Goal: Transaction & Acquisition: Book appointment/travel/reservation

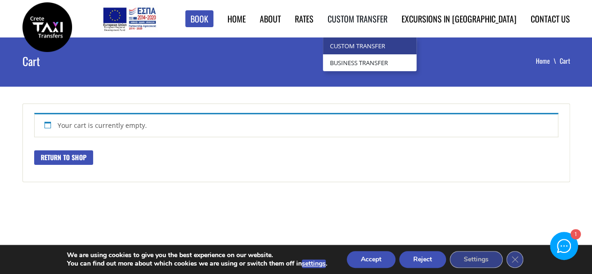
click at [402, 48] on link "Custom Transfer" at bounding box center [370, 45] width 94 height 17
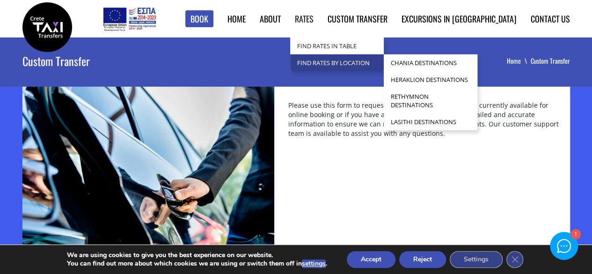
click at [347, 63] on link "Find Rates by Location" at bounding box center [337, 62] width 94 height 17
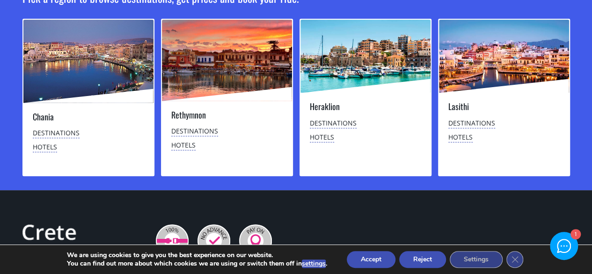
scroll to position [117, 0]
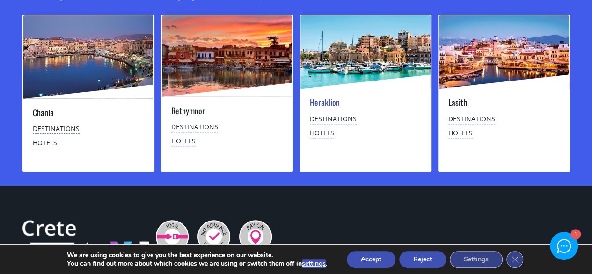
click at [329, 105] on link "Heraklion" at bounding box center [325, 102] width 30 height 12
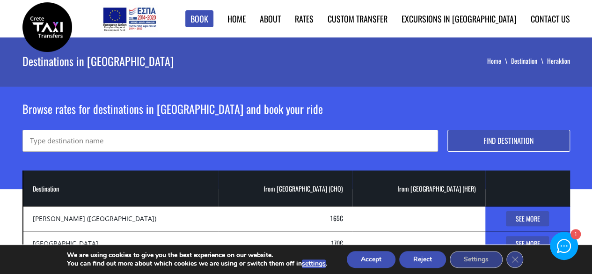
click at [102, 139] on input "text" at bounding box center [229, 141] width 415 height 22
type input "panormos"
click at [447, 130] on button "Find destination" at bounding box center [508, 141] width 123 height 22
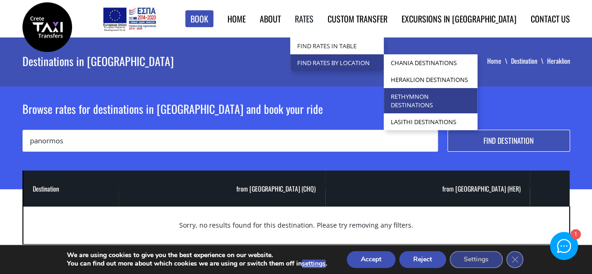
click at [464, 98] on link "Rethymnon Destinations" at bounding box center [431, 100] width 94 height 25
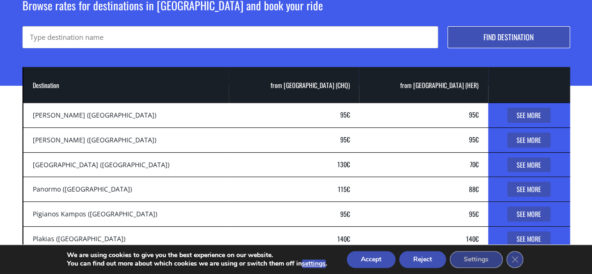
scroll to position [115, 0]
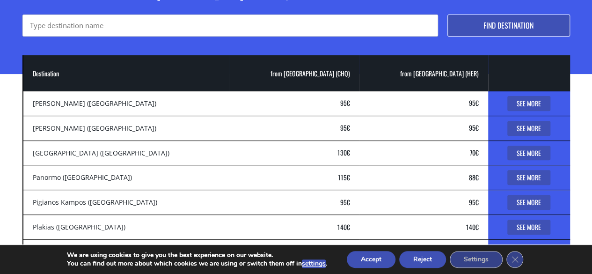
click at [523, 176] on link "See More" at bounding box center [528, 177] width 43 height 15
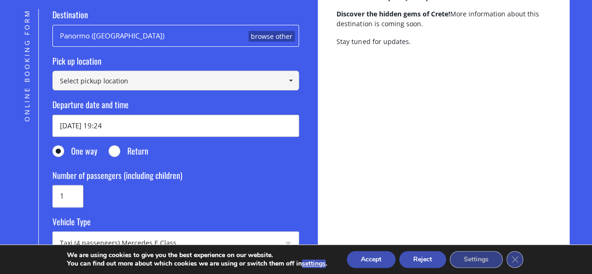
scroll to position [133, 0]
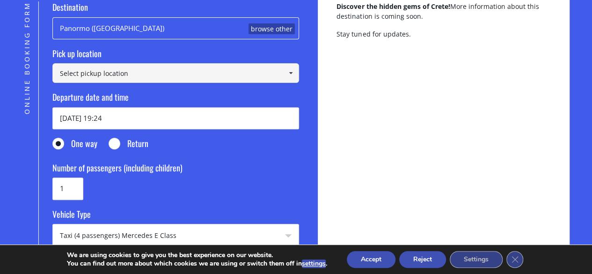
click at [296, 75] on link at bounding box center [290, 73] width 15 height 20
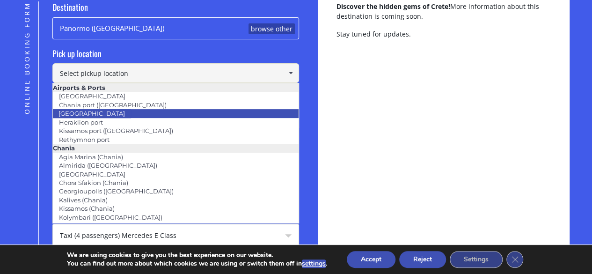
click at [133, 114] on li "Heraklion airport" at bounding box center [176, 113] width 246 height 8
type input "Heraklion airport"
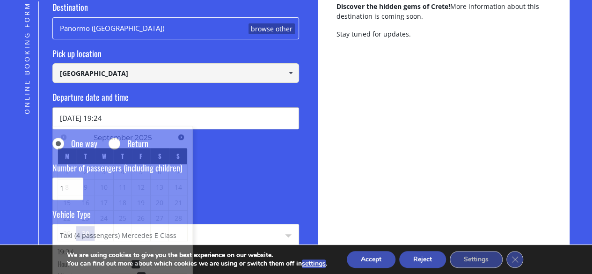
click at [109, 122] on input "30/09/2025 19:24" at bounding box center [175, 118] width 247 height 22
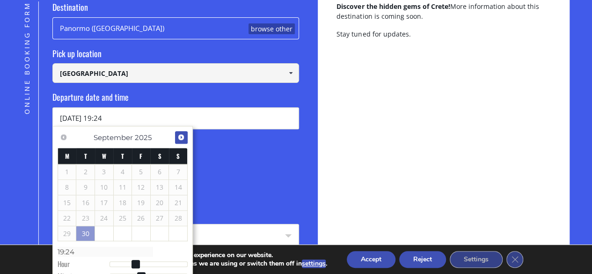
click at [180, 136] on span "Next" at bounding box center [180, 136] width 7 height 7
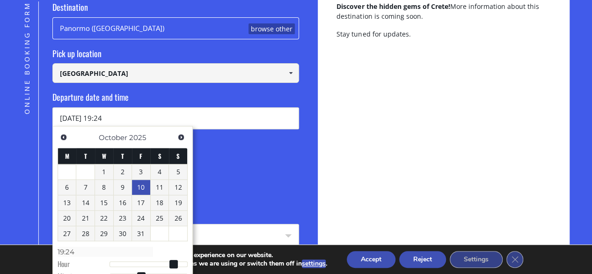
click at [139, 186] on link "10" at bounding box center [141, 187] width 18 height 15
type input "10/10/2025 19:24"
click at [240, 192] on fieldset "Number of passengers (including children) 1" at bounding box center [175, 181] width 247 height 38
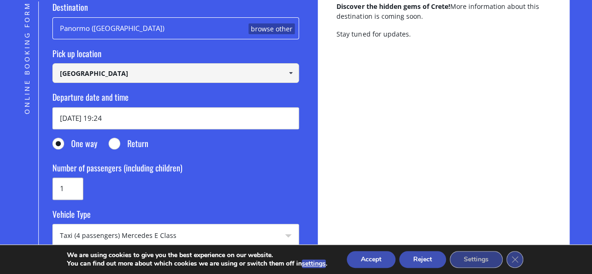
click at [68, 188] on input "1" at bounding box center [67, 188] width 31 height 22
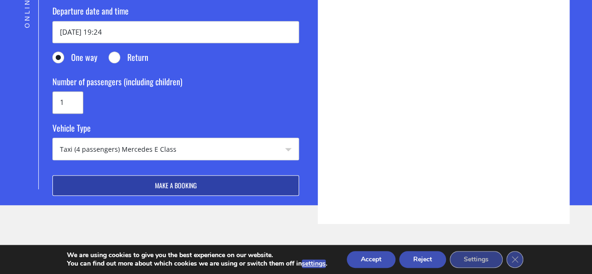
scroll to position [225, 0]
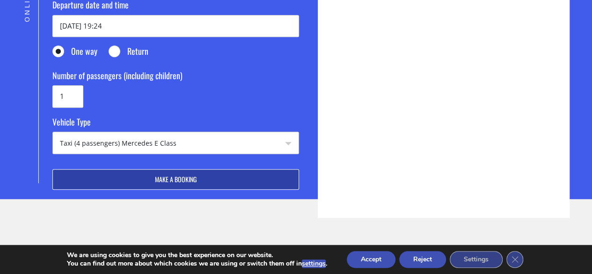
click at [289, 140] on select "Taxi (4 passengers) Mercedes E Class Mini Van (7 passengers) Mercedes Vito Mini…" at bounding box center [176, 143] width 246 height 22
select select "542"
click at [53, 132] on select "Taxi (4 passengers) Mercedes E Class Mini Van (7 passengers) Mercedes Vito Mini…" at bounding box center [176, 143] width 246 height 22
click at [72, 94] on input "1" at bounding box center [67, 96] width 31 height 22
type input "10"
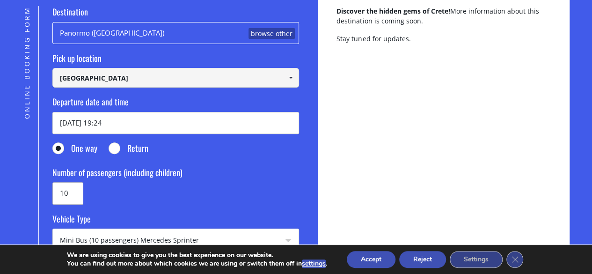
scroll to position [119, 0]
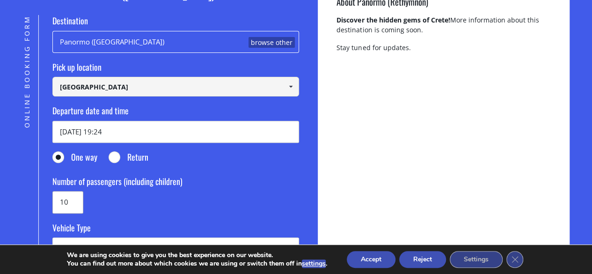
click at [288, 86] on span at bounding box center [290, 86] width 7 height 7
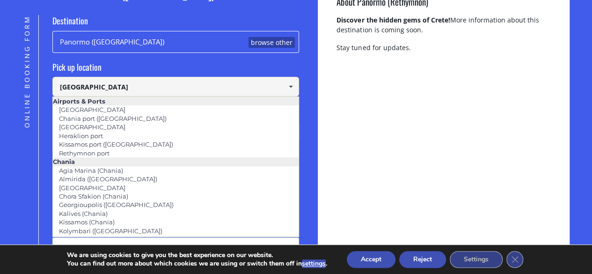
click at [357, 80] on div "About Panormo (Rethymnon) Discover the hidden gems of Crete! More information a…" at bounding box center [444, 145] width 252 height 356
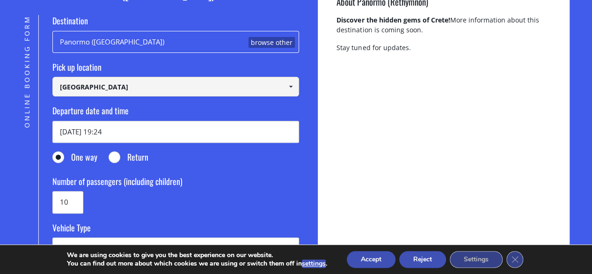
click at [285, 84] on link at bounding box center [290, 87] width 15 height 20
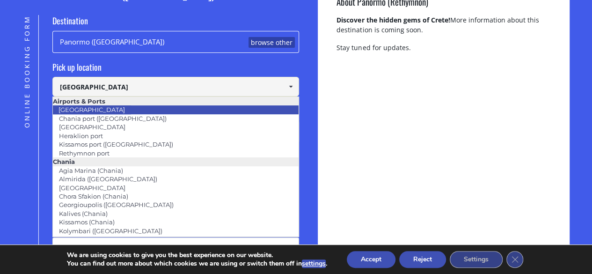
click at [145, 111] on li "[GEOGRAPHIC_DATA]" at bounding box center [176, 109] width 246 height 8
type input "[GEOGRAPHIC_DATA]"
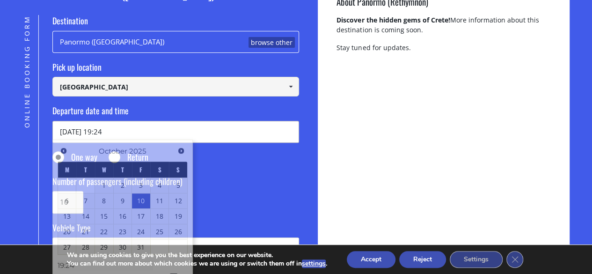
click at [117, 125] on input "10/10/2025 19:24" at bounding box center [175, 132] width 247 height 22
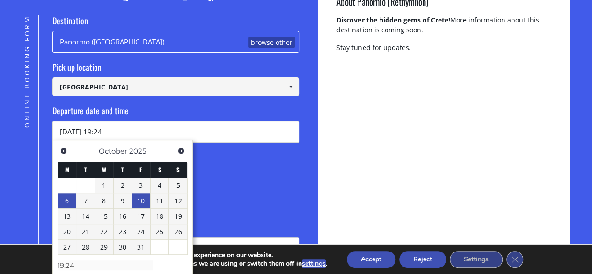
click at [72, 200] on link "6" at bounding box center [67, 200] width 18 height 15
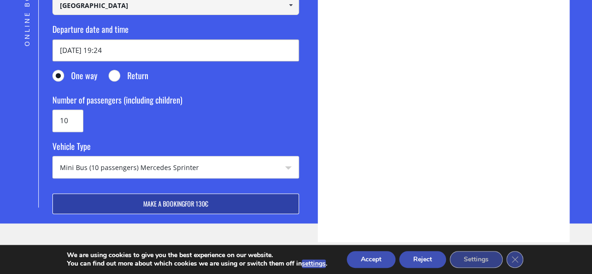
scroll to position [197, 0]
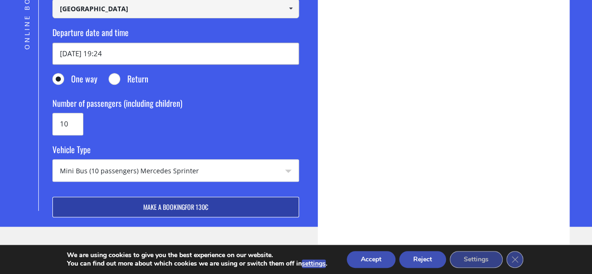
click at [108, 52] on input "06/10/2025 19:24" at bounding box center [175, 54] width 247 height 22
type input "06/10/2025 10:24"
click at [176, 202] on button "Make a booking for 130€" at bounding box center [175, 206] width 247 height 21
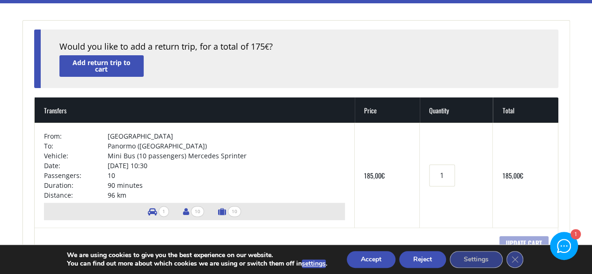
scroll to position [323, 0]
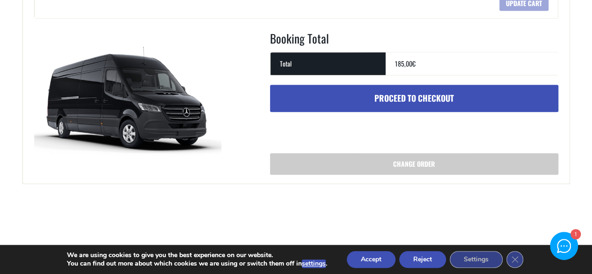
click at [439, 96] on link "Proceed to checkout" at bounding box center [414, 98] width 288 height 27
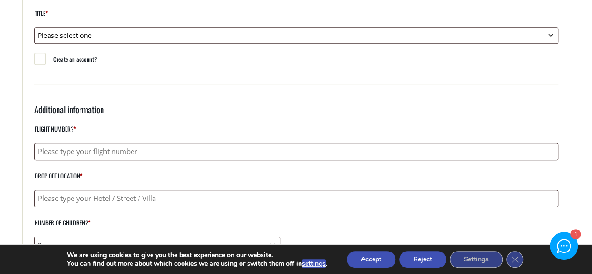
scroll to position [26, 0]
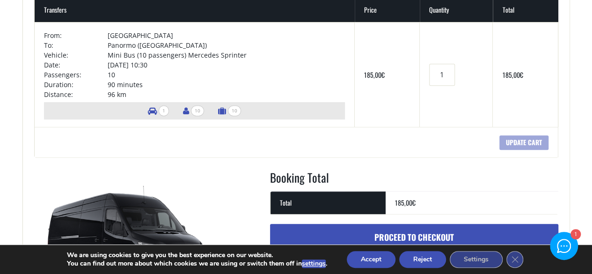
scroll to position [192, 0]
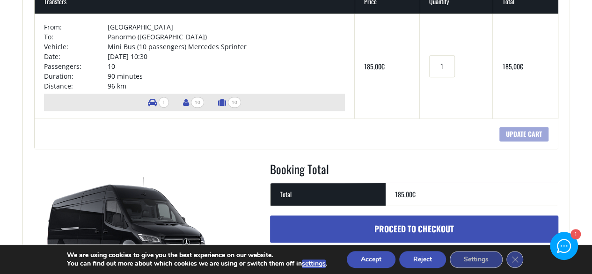
click at [406, 221] on link "Proceed to checkout" at bounding box center [414, 228] width 288 height 27
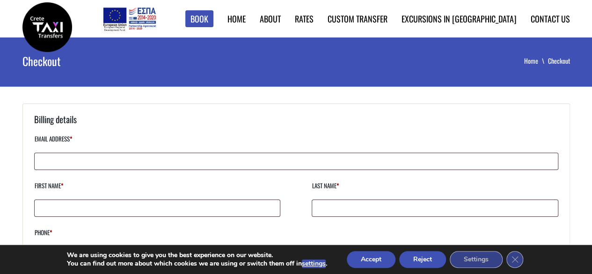
click at [157, 20] on img at bounding box center [130, 19] width 56 height 28
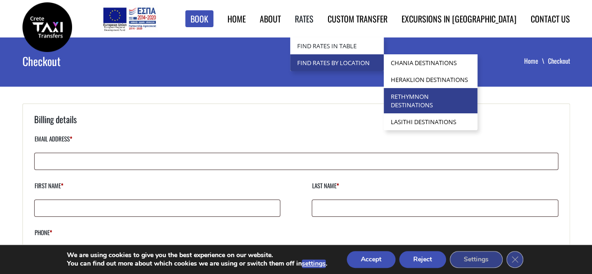
click at [467, 101] on link "Rethymnon Destinations" at bounding box center [431, 100] width 94 height 25
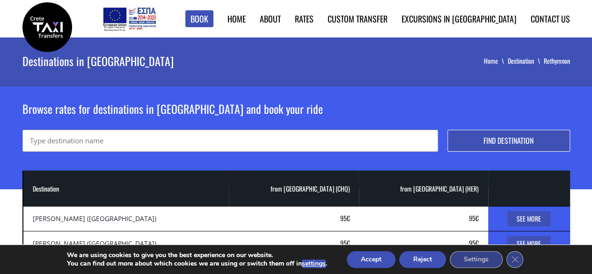
click at [399, 138] on input "text" at bounding box center [229, 141] width 415 height 22
type input "panormo"
click at [514, 137] on button "Find destination" at bounding box center [508, 141] width 123 height 22
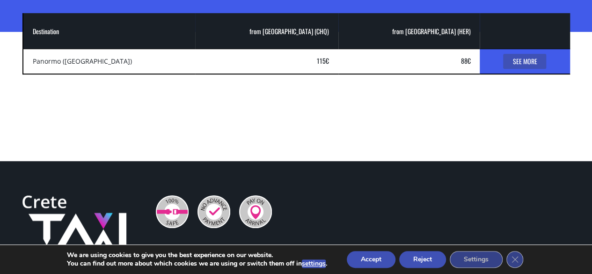
scroll to position [164, 0]
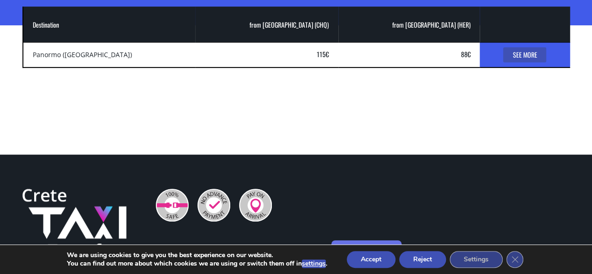
click at [521, 55] on link "See More" at bounding box center [524, 54] width 43 height 15
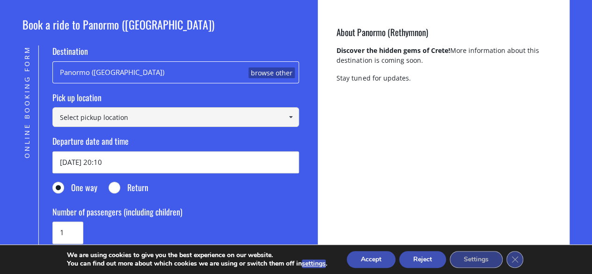
scroll to position [110, 0]
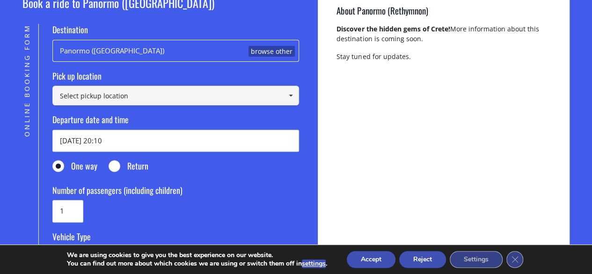
click at [205, 101] on input at bounding box center [175, 96] width 247 height 20
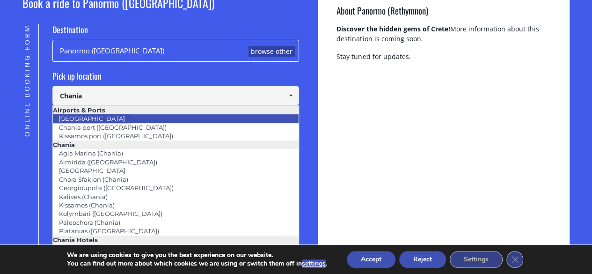
click at [102, 114] on link "[GEOGRAPHIC_DATA]" at bounding box center [91, 118] width 79 height 13
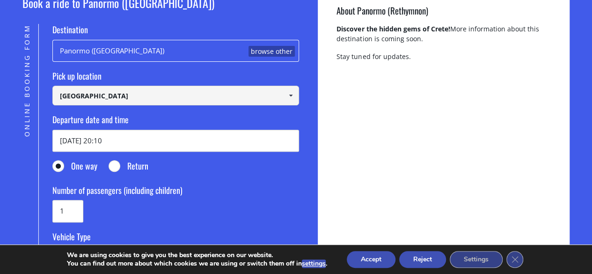
type input "[GEOGRAPHIC_DATA]"
click at [126, 140] on input "30/09/2025 20:10" at bounding box center [175, 141] width 247 height 22
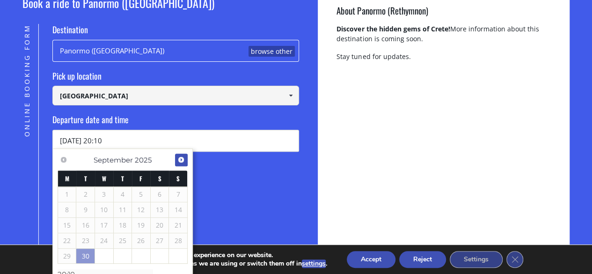
click at [182, 158] on span "Next" at bounding box center [180, 159] width 7 height 7
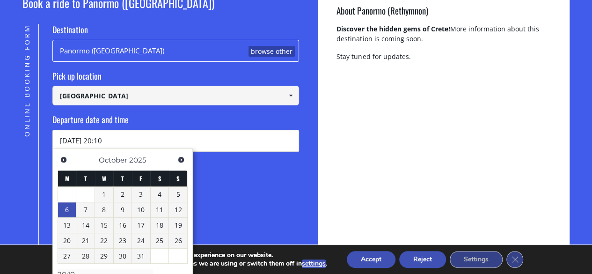
click at [63, 206] on link "6" at bounding box center [67, 209] width 18 height 15
click at [105, 138] on input "06/10/2025 20:10" at bounding box center [175, 141] width 247 height 22
click at [118, 138] on input "06/10/2025 10:10" at bounding box center [175, 141] width 247 height 22
type input "06/10/2025 10:45"
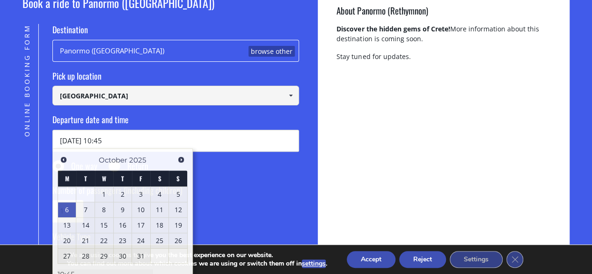
click at [236, 176] on form "Destination Panormo (Rethymnon) browse other Pick up location Select pickup loc…" at bounding box center [175, 164] width 247 height 280
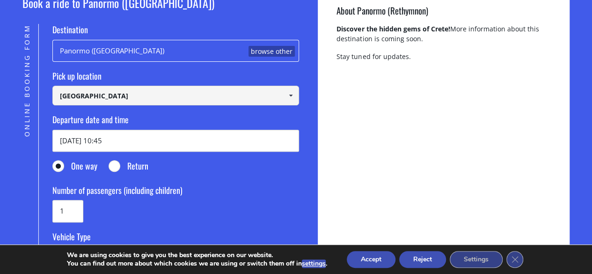
click at [111, 166] on input "Return" at bounding box center [115, 166] width 12 height 12
radio input "true"
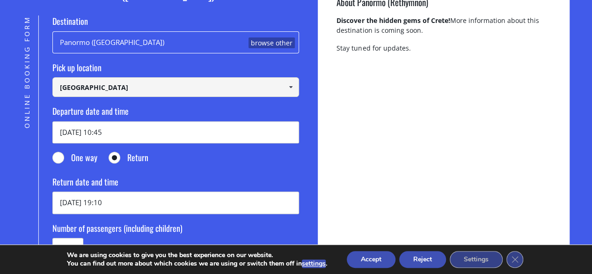
scroll to position [112, 0]
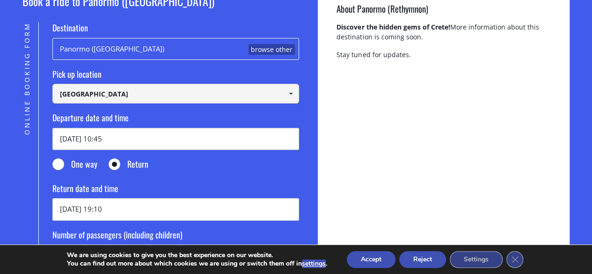
click at [60, 162] on input "One way" at bounding box center [59, 165] width 12 height 12
radio input "true"
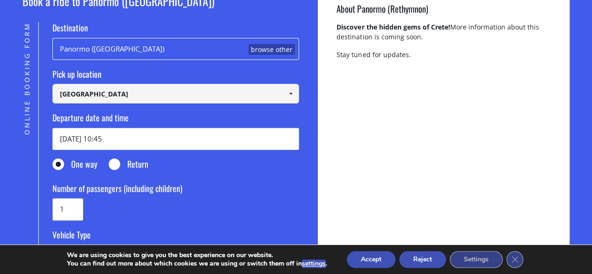
click at [77, 209] on input "1" at bounding box center [67, 209] width 31 height 22
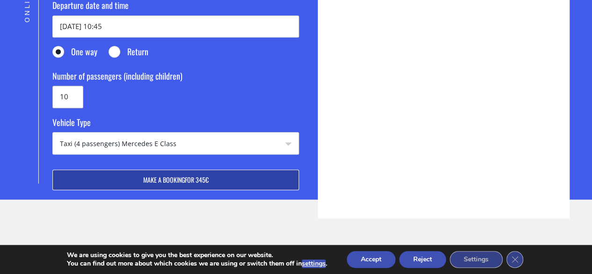
scroll to position [227, 0]
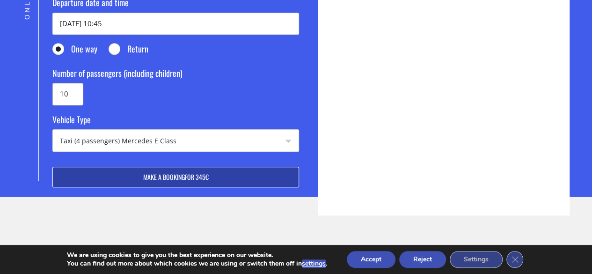
type input "10"
click at [253, 144] on select "Taxi (4 passengers) Mercedes E Class Mini Van (7 passengers) Mercedes Vito Mini…" at bounding box center [176, 141] width 246 height 22
select select "542"
click at [53, 130] on select "Taxi (4 passengers) Mercedes E Class Mini Van (7 passengers) Mercedes Vito Mini…" at bounding box center [176, 141] width 246 height 22
click at [182, 179] on button "Make a booking for 185€" at bounding box center [175, 177] width 247 height 21
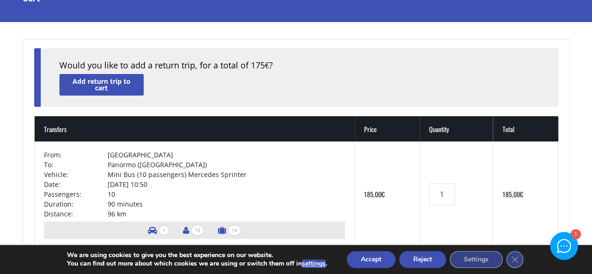
scroll to position [58, 0]
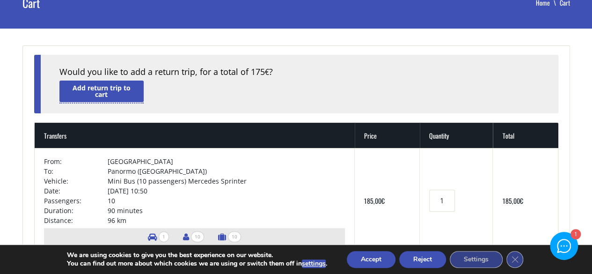
click at [109, 89] on link "Add return trip to cart" at bounding box center [101, 90] width 84 height 21
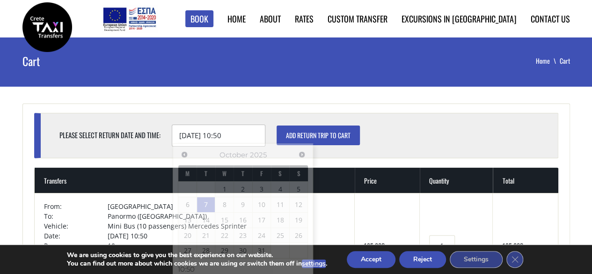
click at [194, 134] on input "[DATE] 10:50" at bounding box center [219, 135] width 94 height 22
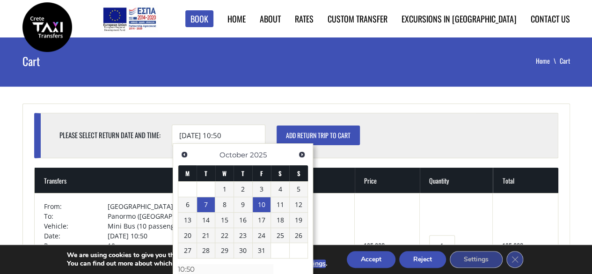
click at [259, 205] on link "10" at bounding box center [262, 204] width 18 height 15
click at [227, 133] on input "[DATE] 10:50" at bounding box center [219, 135] width 94 height 22
click at [232, 134] on input "[DATE] 10:50" at bounding box center [219, 135] width 94 height 22
type input "[DATE] 10:30"
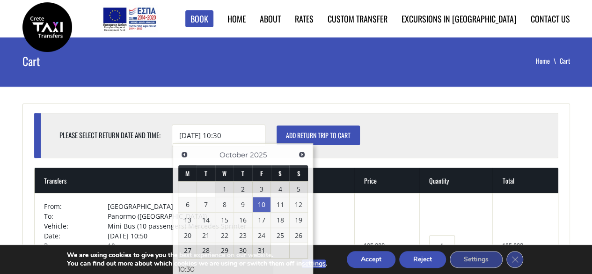
click at [307, 135] on input "Add return trip to cart" at bounding box center [317, 135] width 83 height 20
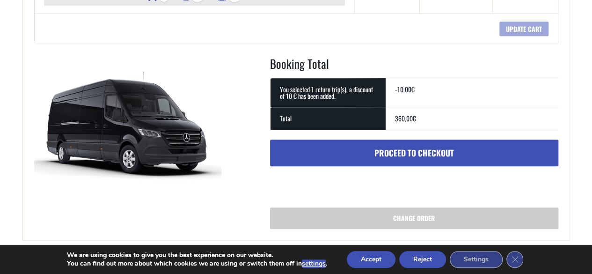
scroll to position [381, 0]
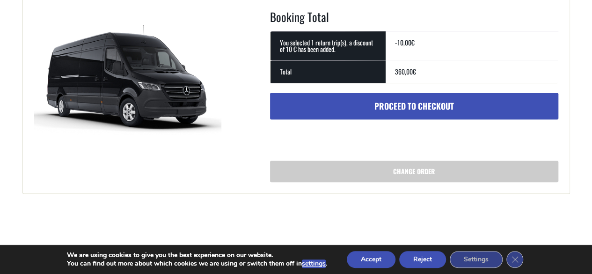
click at [399, 173] on link "Change order" at bounding box center [414, 171] width 288 height 22
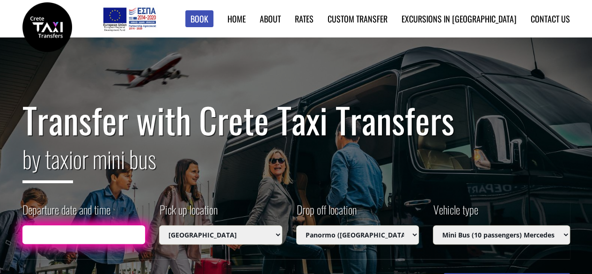
type input "[DATE] 10:50"
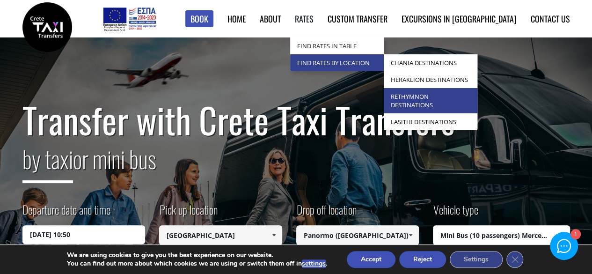
click at [458, 98] on link "Rethymnon Destinations" at bounding box center [431, 100] width 94 height 25
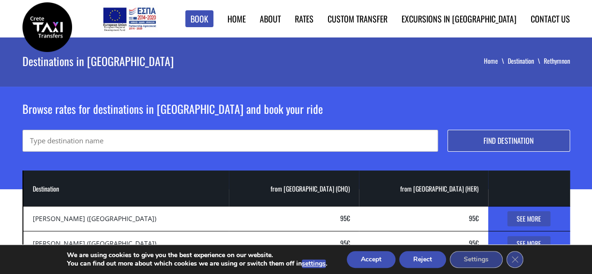
click at [124, 140] on input "text" at bounding box center [229, 141] width 415 height 22
type input "o"
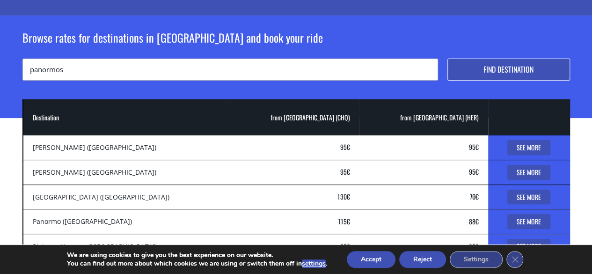
scroll to position [73, 0]
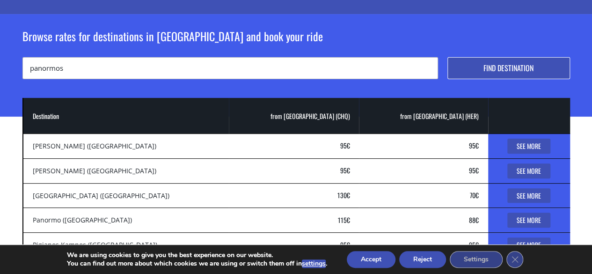
type input "panormos"
click at [516, 65] on button "Find destination" at bounding box center [508, 68] width 123 height 22
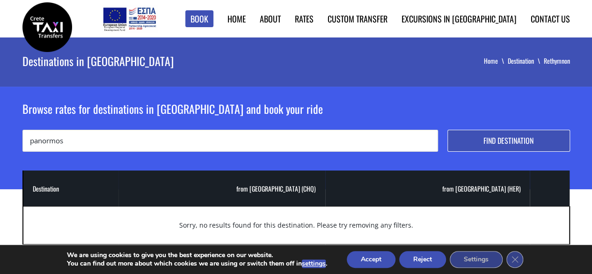
click at [542, 144] on button "Find destination" at bounding box center [508, 141] width 123 height 22
click at [67, 141] on input "panormos" at bounding box center [229, 141] width 415 height 22
type input "panormo"
click at [447, 130] on button "Find destination" at bounding box center [508, 141] width 123 height 22
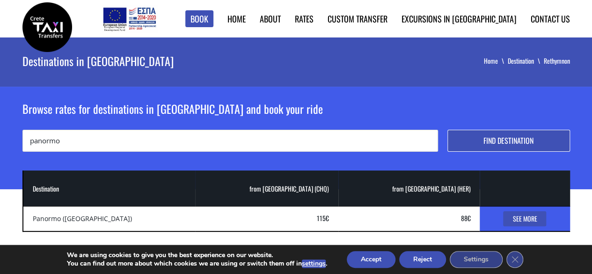
click at [516, 215] on link "See More" at bounding box center [524, 218] width 43 height 15
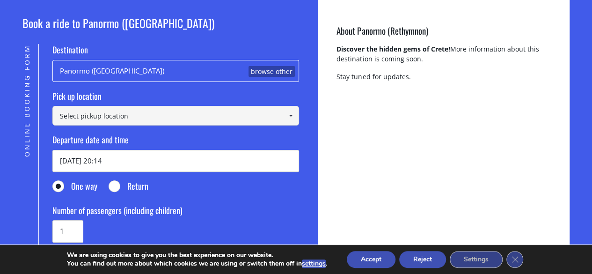
scroll to position [94, 0]
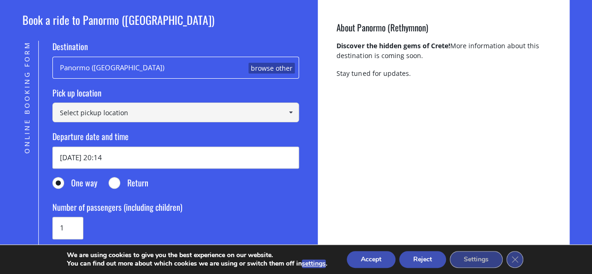
click at [255, 68] on link "browse other" at bounding box center [271, 68] width 46 height 11
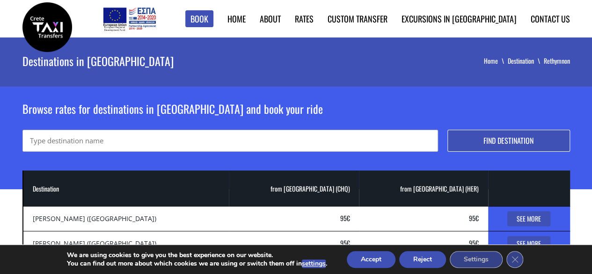
click at [174, 143] on input "text" at bounding box center [229, 141] width 415 height 22
type input "[GEOGRAPHIC_DATA]"
click at [467, 135] on button "Find destination" at bounding box center [508, 141] width 123 height 22
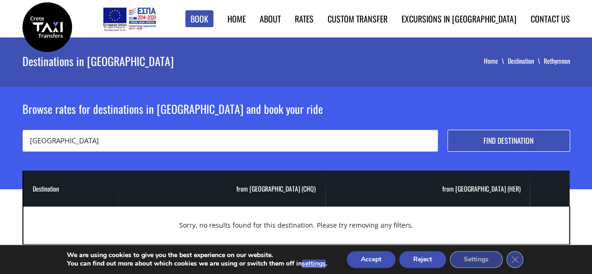
click at [92, 141] on input "[GEOGRAPHIC_DATA]" at bounding box center [229, 141] width 415 height 22
type input "heraklion"
click at [447, 130] on button "Find destination" at bounding box center [508, 141] width 123 height 22
click at [100, 139] on input "heraklion" at bounding box center [229, 141] width 415 height 22
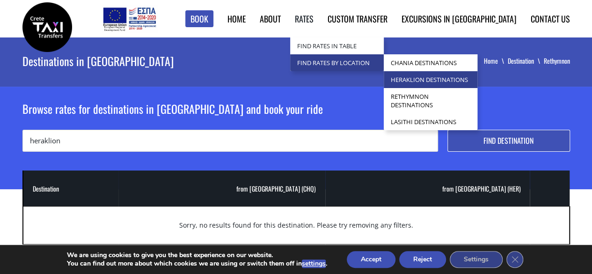
click at [463, 81] on link "Heraklion Destinations" at bounding box center [431, 79] width 94 height 17
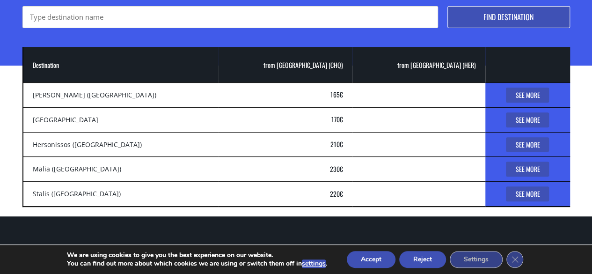
scroll to position [132, 0]
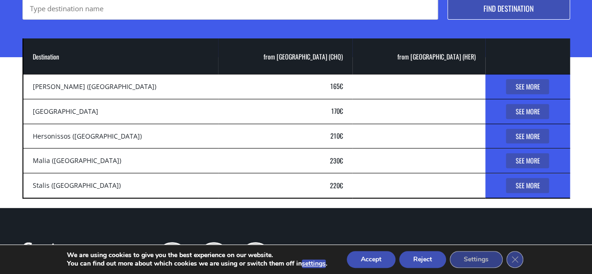
click at [514, 106] on link "See More" at bounding box center [527, 111] width 43 height 15
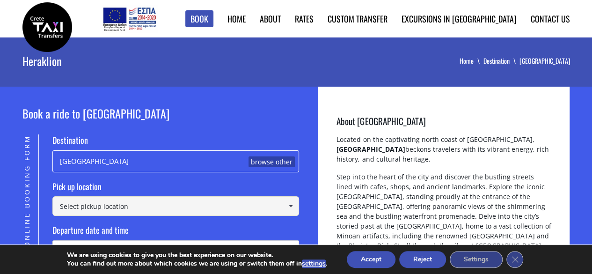
click at [170, 207] on input at bounding box center [175, 206] width 247 height 20
type input "["
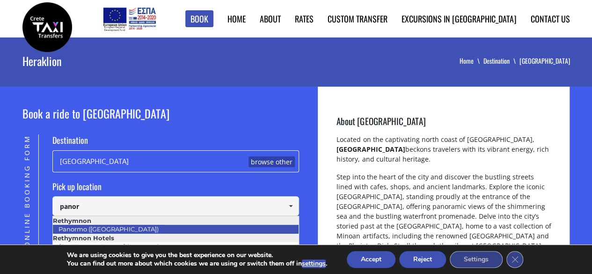
click at [129, 229] on link "Panormo ([GEOGRAPHIC_DATA])" at bounding box center [108, 228] width 112 height 13
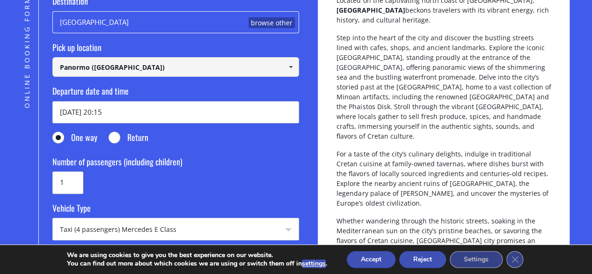
scroll to position [147, 0]
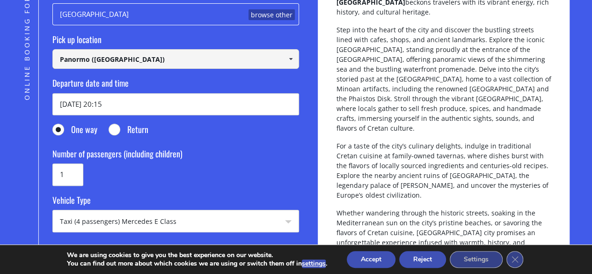
type input "Panormo ([GEOGRAPHIC_DATA])"
click at [119, 107] on input "30/09/2025 20:15" at bounding box center [175, 104] width 247 height 22
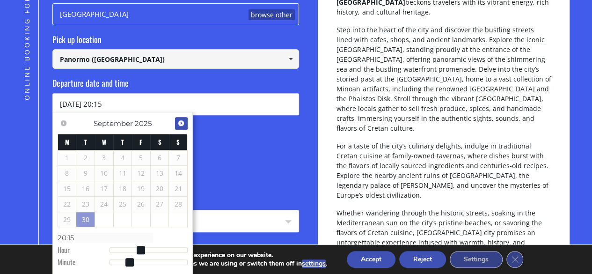
click at [178, 125] on span "Next" at bounding box center [180, 122] width 7 height 7
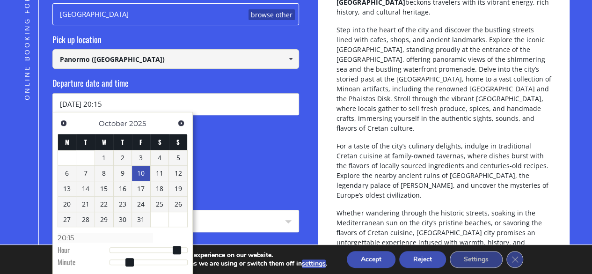
click at [145, 172] on link "10" at bounding box center [141, 173] width 18 height 15
type input "10/10/2025 19:15"
type input "19:15"
type input "10/10/2025 18:15"
type input "18:15"
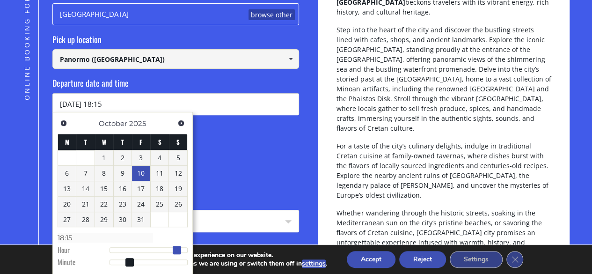
type input "10/10/2025 17:15"
type input "17:15"
type input "10/10/2025 16:15"
type input "16:15"
type input "10/10/2025 15:15"
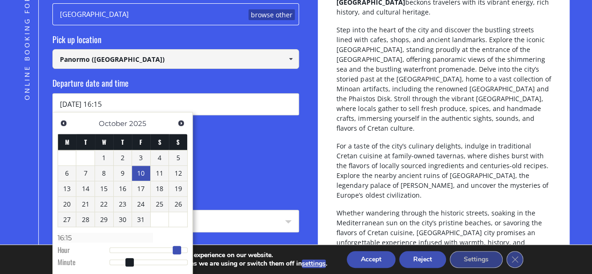
type input "15:15"
type input "10/10/2025 14:15"
type input "14:15"
type input "10/10/2025 13:15"
type input "13:15"
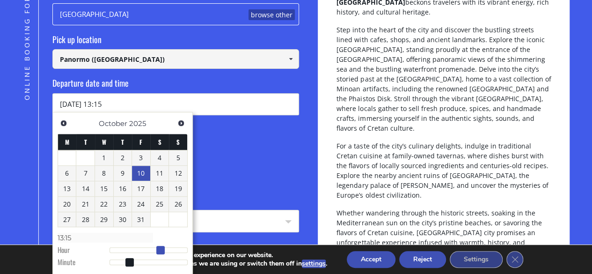
type input "10/10/2025 12:15"
type input "12:15"
type input "10/10/2025 11:15"
type input "11:15"
type input "10/10/2025 10:15"
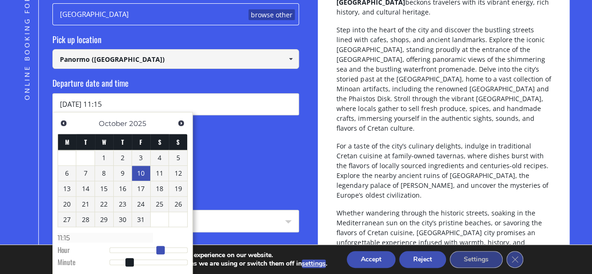
type input "10:15"
type input "10/10/2025 09:15"
type input "09:15"
type input "10/10/2025 10:15"
type input "10:15"
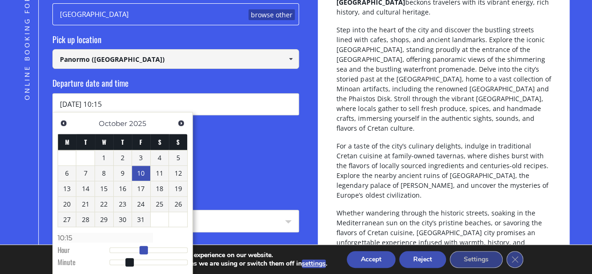
type input "10/10/2025 11:15"
type input "11:15"
type input "10/10/2025 10:15"
type input "10:15"
drag, startPoint x: 176, startPoint y: 249, endPoint x: 142, endPoint y: 250, distance: 33.7
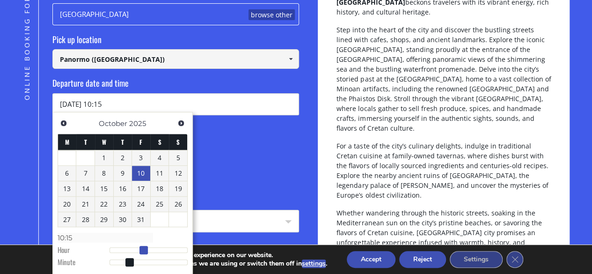
click at [142, 250] on span at bounding box center [143, 250] width 8 height 8
type input "10/10/2025 10:16"
type input "10:16"
type input "10/10/2025 10:17"
type input "10:17"
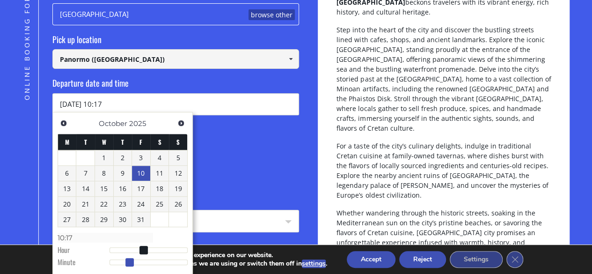
type input "10/10/2025 10:18"
type input "10:18"
type input "10/10/2025 10:19"
type input "10:19"
type input "10/10/2025 10:20"
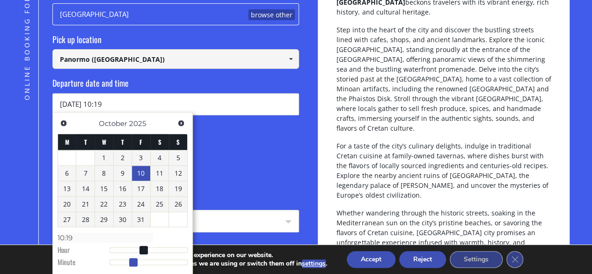
type input "10:20"
type input "10/10/2025 10:21"
type input "10:21"
type input "10/10/2025 10:22"
type input "10:22"
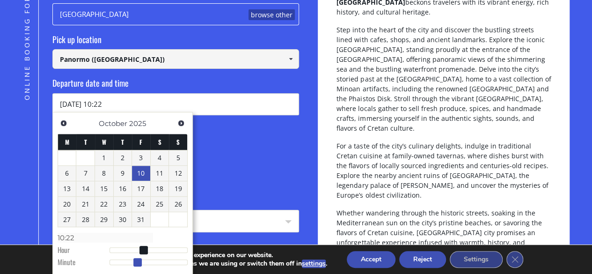
type input "10/10/2025 10:23"
type input "10:23"
type input "10/10/2025 10:24"
type input "10:24"
type input "10/10/2025 10:25"
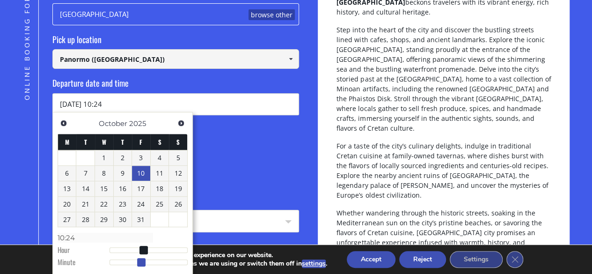
type input "10:25"
type input "10/10/2025 10:26"
type input "10:26"
type input "10/10/2025 10:27"
type input "10:27"
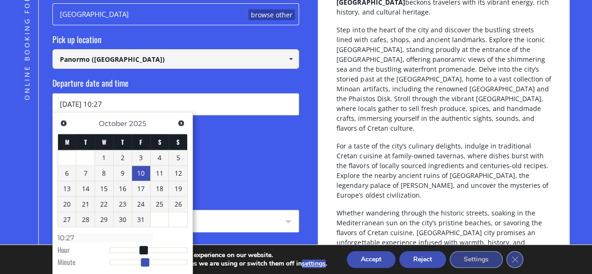
type input "10/10/2025 10:28"
type input "10:28"
type input "10/10/2025 10:29"
type input "10:29"
type input "[DATE] 10:30"
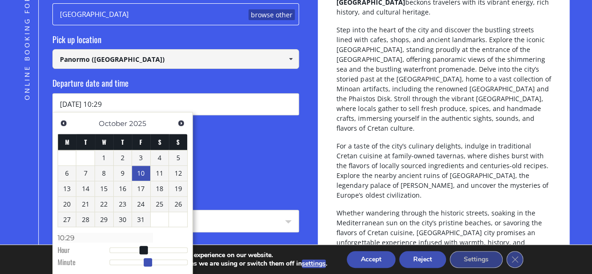
type input "10:30"
drag, startPoint x: 126, startPoint y: 261, endPoint x: 146, endPoint y: 263, distance: 19.8
click at [146, 263] on span at bounding box center [149, 262] width 8 height 8
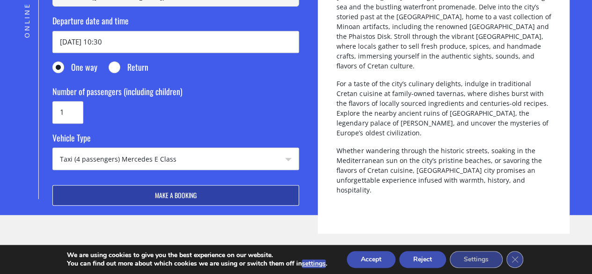
scroll to position [240, 0]
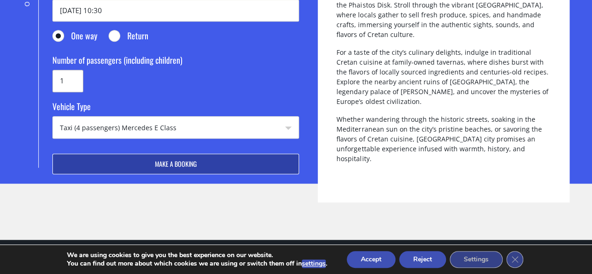
click at [71, 79] on input "1" at bounding box center [67, 81] width 31 height 22
type input "10"
click at [212, 120] on select "Taxi (4 passengers) Mercedes E Class Mini Van (7 passengers) Mercedes Vito Mini…" at bounding box center [176, 127] width 246 height 22
select select "542"
click at [53, 116] on select "Taxi (4 passengers) Mercedes E Class Mini Van (7 passengers) Mercedes Vito Mini…" at bounding box center [176, 127] width 246 height 22
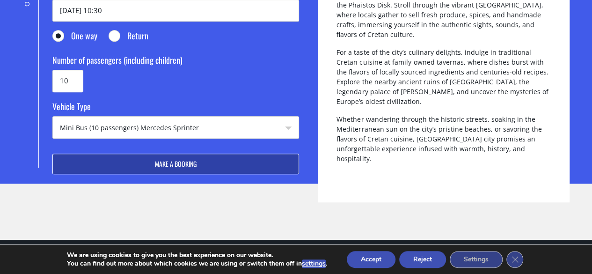
click at [191, 167] on button "Make a booking" at bounding box center [175, 163] width 247 height 21
